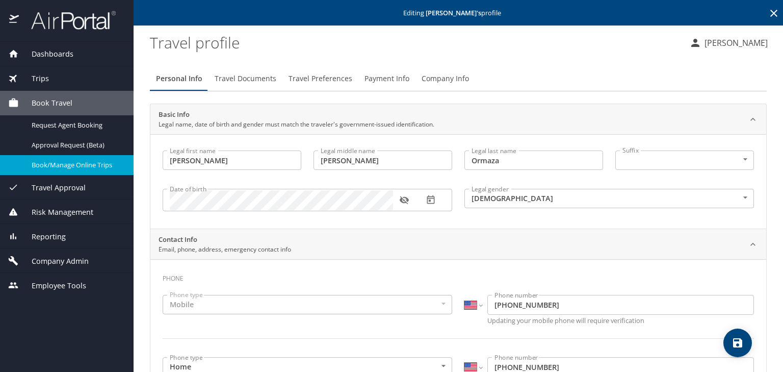
select select "US"
click at [90, 259] on div "Company Admin" at bounding box center [66, 260] width 117 height 11
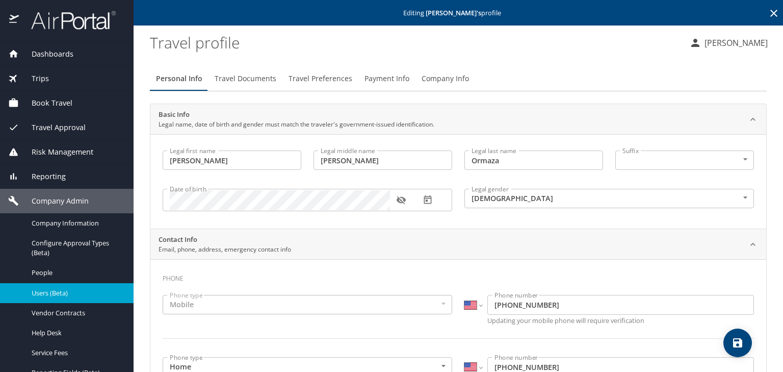
click at [73, 295] on span "Users (Beta)" at bounding box center [77, 293] width 90 height 10
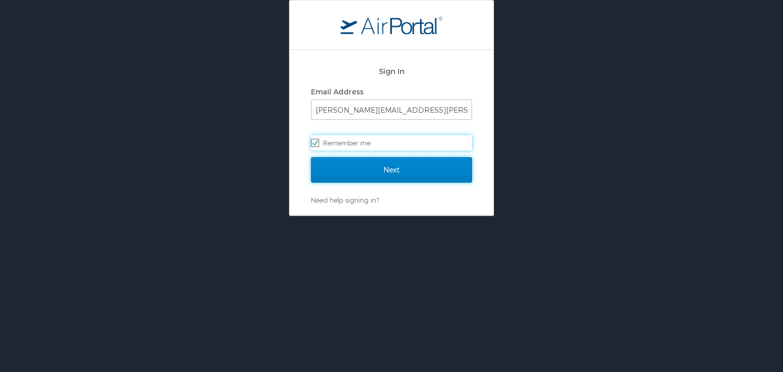
click at [382, 178] on input "Next" at bounding box center [391, 169] width 161 height 25
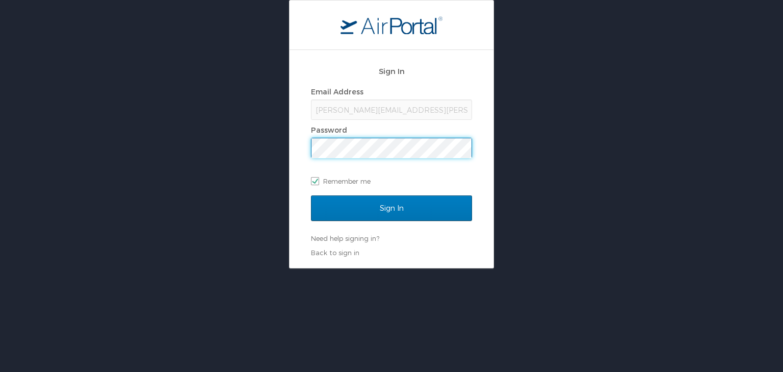
click at [311, 195] on input "Sign In" at bounding box center [391, 207] width 161 height 25
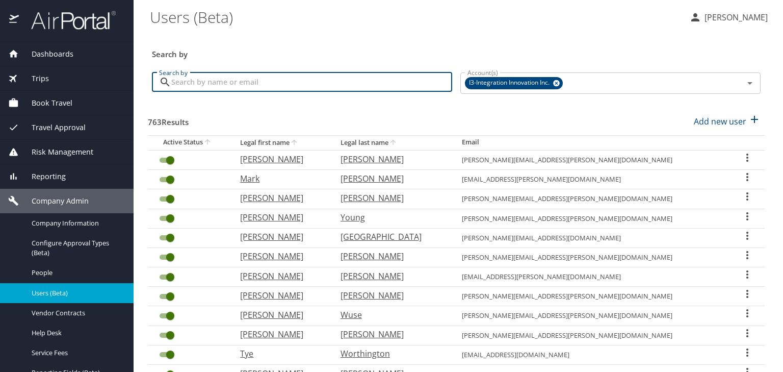
click at [290, 84] on input "Search by" at bounding box center [311, 81] width 281 height 19
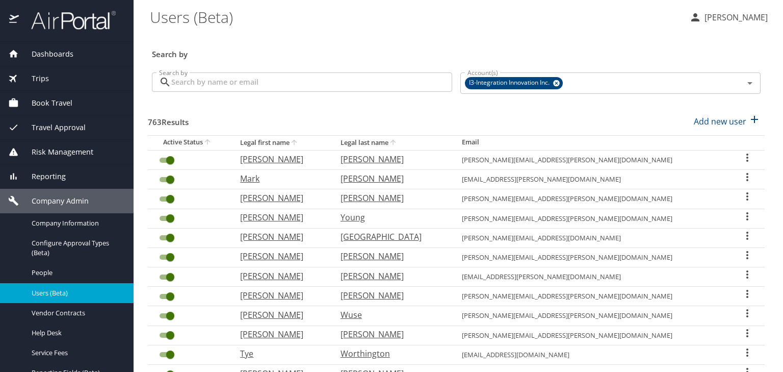
click at [69, 100] on span "Book Travel" at bounding box center [46, 102] width 54 height 11
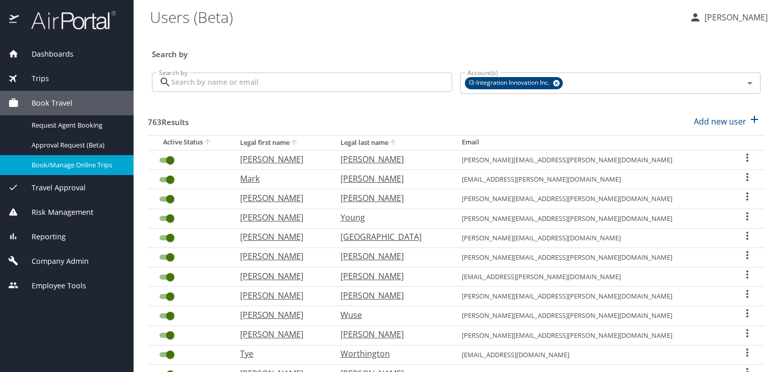
click at [85, 168] on span "Book/Manage Online Trips" at bounding box center [77, 165] width 90 height 10
